Goal: Find contact information: Find contact information

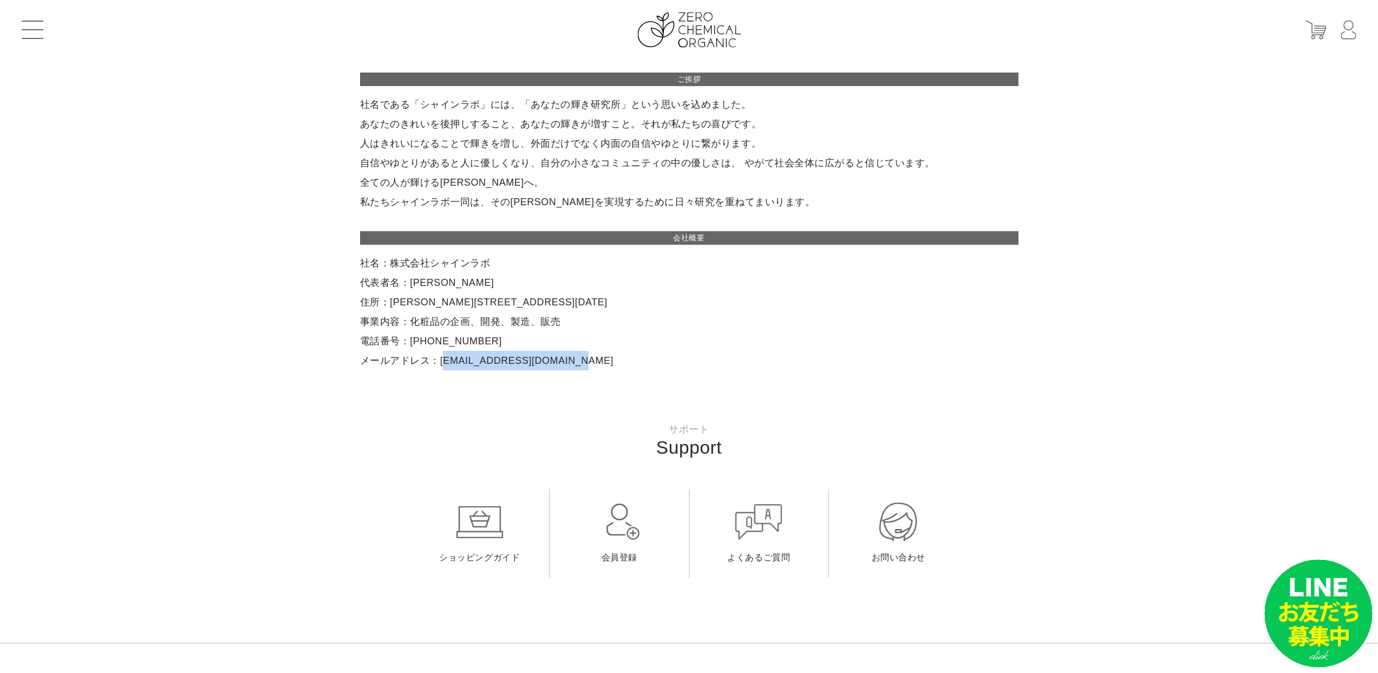
drag, startPoint x: 442, startPoint y: 359, endPoint x: 612, endPoint y: 361, distance: 170.0
click at [607, 361] on div "ご挨拶 社名である「シャインラボ」には、「あなたの輝き研究所」という思いを込めました。 あなたのきれいを後押しすること、あなたの輝きが増すこと。それが私たちの…" at bounding box center [689, 222] width 658 height 298
copy div "[EMAIL_ADDRESS][DOMAIN_NAME]"
click at [476, 336] on div "ご挨拶 社名である「シャインラボ」には、「あなたの輝き研究所」という思いを込めました。 あなたのきれいを後押しすること、あなたの輝きが増すこと。それが私たちの…" at bounding box center [689, 222] width 658 height 298
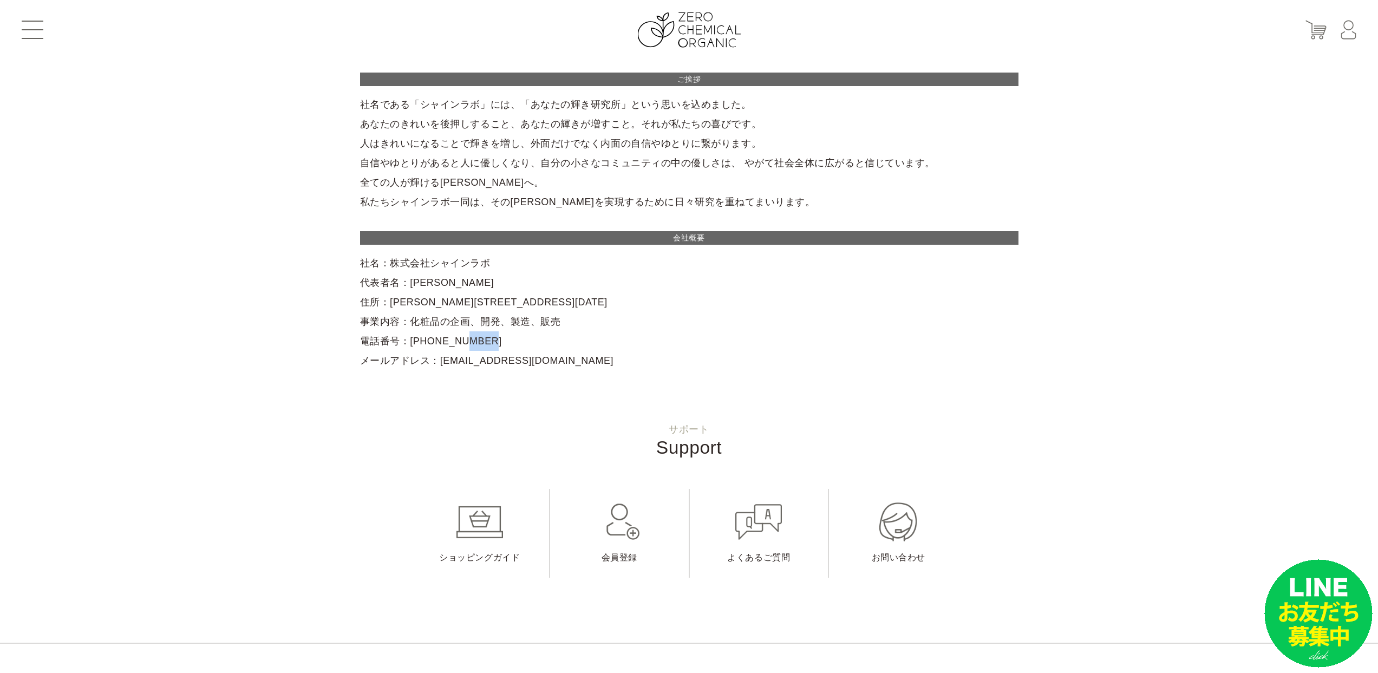
click at [471, 338] on div "ご挨拶 社名である「シャインラボ」には、「あなたの輝き研究所」という思いを込めました。 あなたのきれいを後押しすること、あなたの輝きが増すこと。それが私たちの…" at bounding box center [689, 222] width 658 height 298
drag, startPoint x: 495, startPoint y: 339, endPoint x: 411, endPoint y: 336, distance: 84.5
click at [403, 337] on div "ご挨拶 社名である「シャインラボ」には、「あなたの輝き研究所」という思いを込めました。 あなたのきれいを後押しすること、あなたの輝きが増すこと。それが私たちの…" at bounding box center [689, 222] width 658 height 298
copy div "[PHONE_NUMBER]"
click at [667, 45] on img at bounding box center [688, 29] width 103 height 35
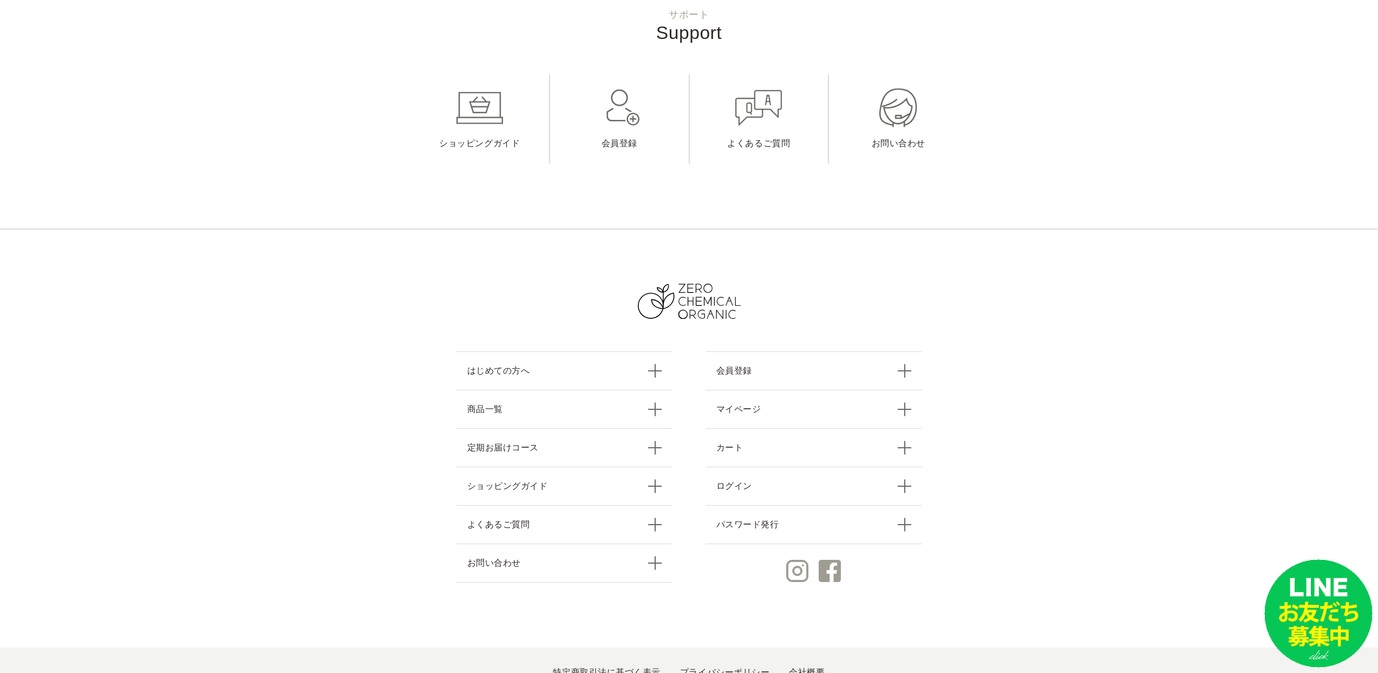
scroll to position [4543, 0]
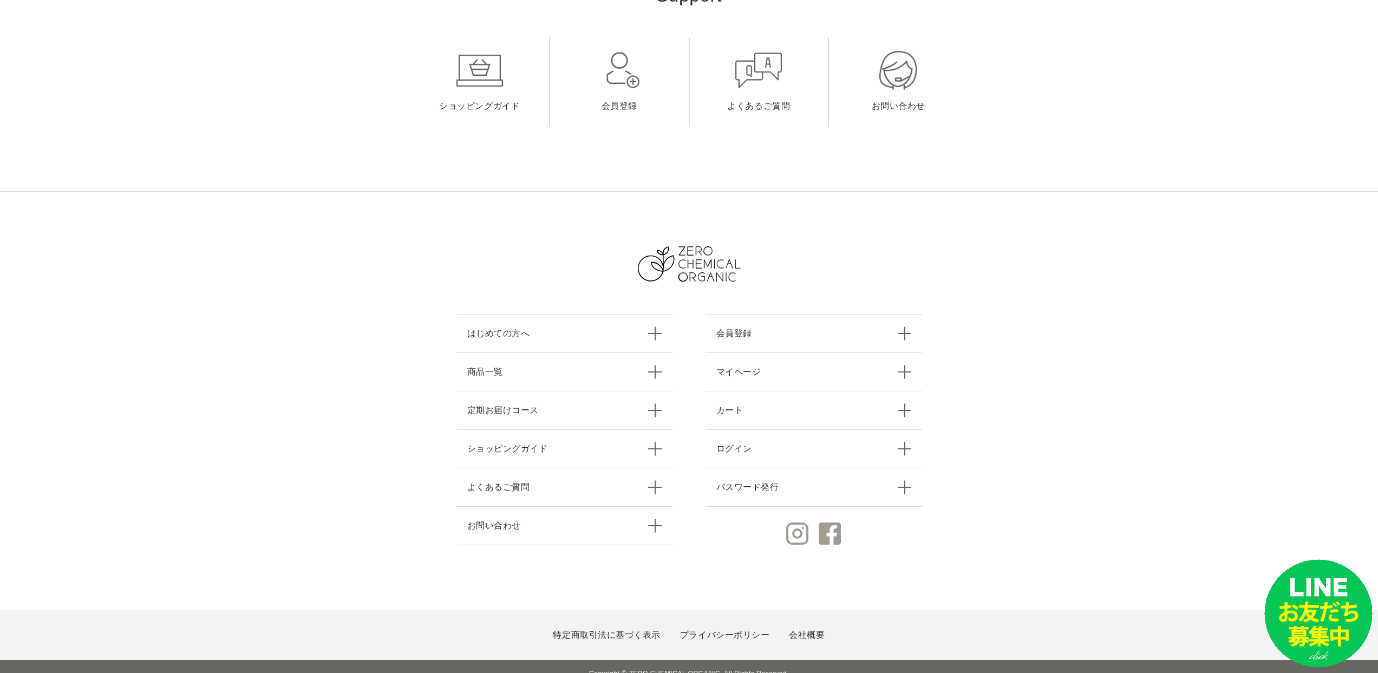
click at [809, 612] on ul "特定商取引法に基づく表示 プライバシーポリシー 会社概要" at bounding box center [689, 635] width 1378 height 50
click at [808, 614] on ul "特定商取引法に基づく表示 プライバシーポリシー 会社概要" at bounding box center [689, 635] width 1378 height 50
click at [801, 630] on link "会社概要" at bounding box center [807, 634] width 36 height 9
